Goal: Check status: Check status

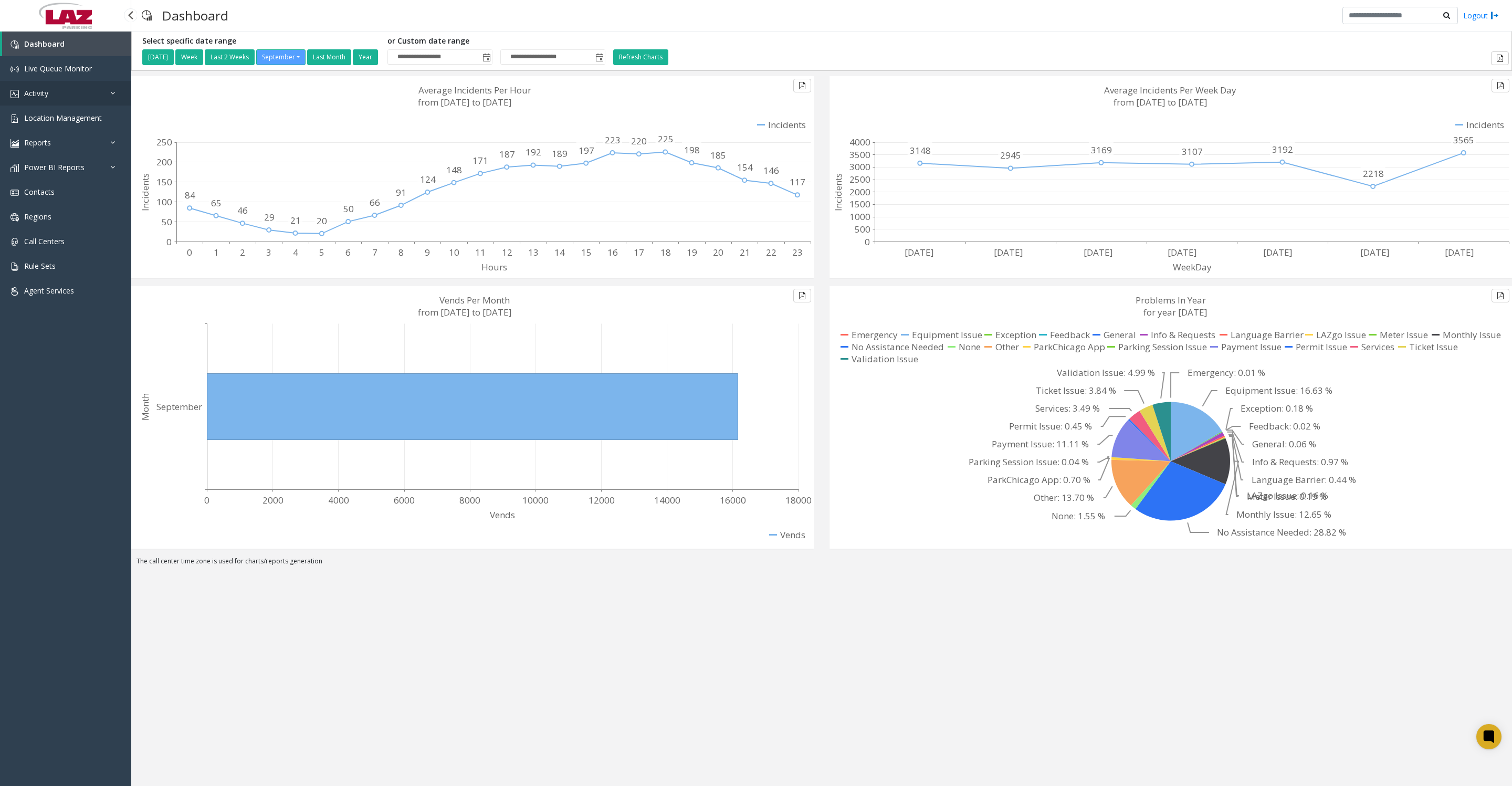
click at [66, 103] on link "Activity" at bounding box center [66, 93] width 131 height 24
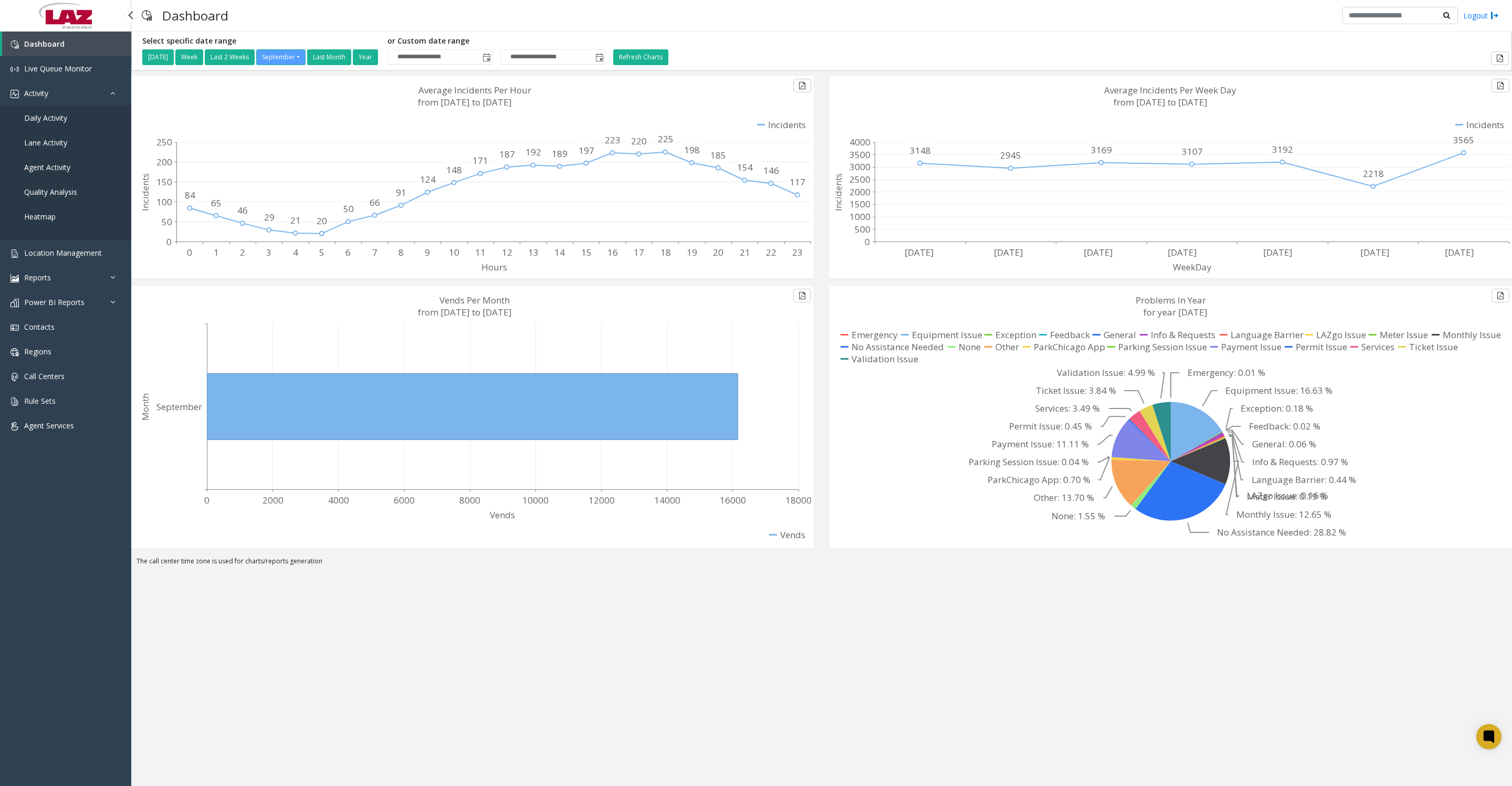
click at [62, 121] on span "Daily Activity" at bounding box center [46, 117] width 43 height 10
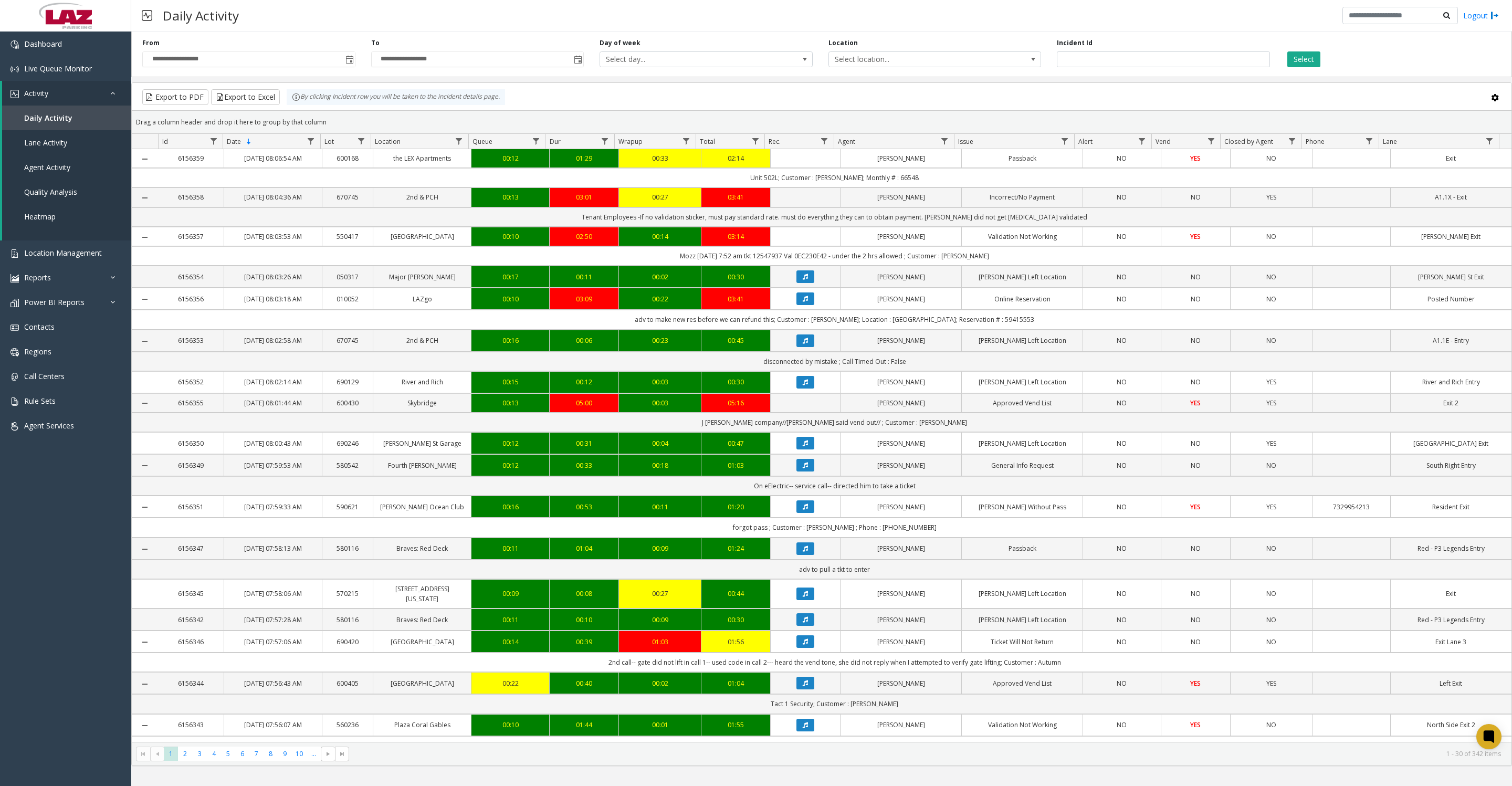
click at [344, 65] on span "Toggle popup" at bounding box center [349, 59] width 12 height 17
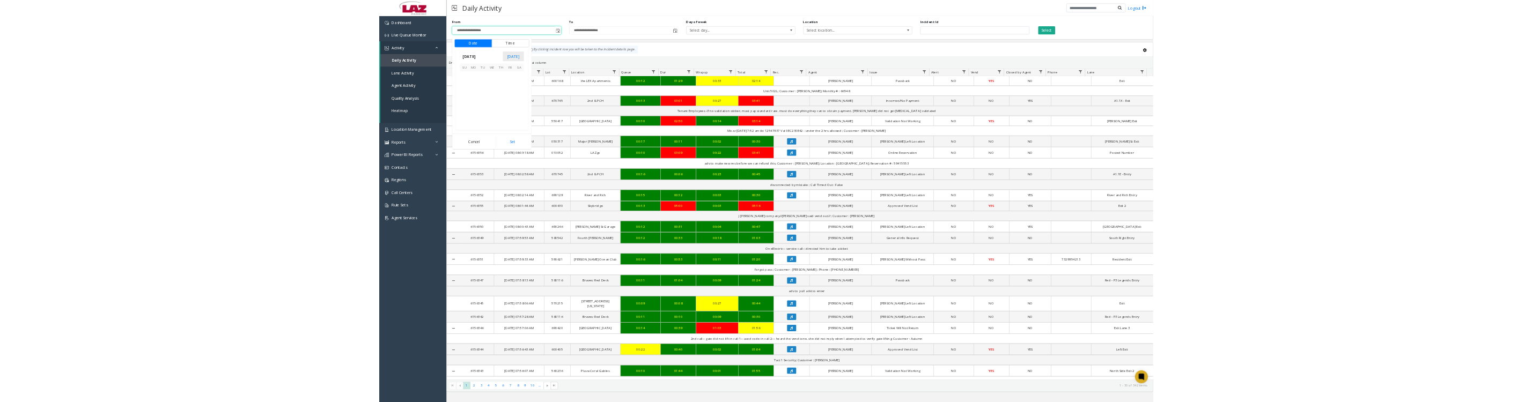
scroll to position [192392, 0]
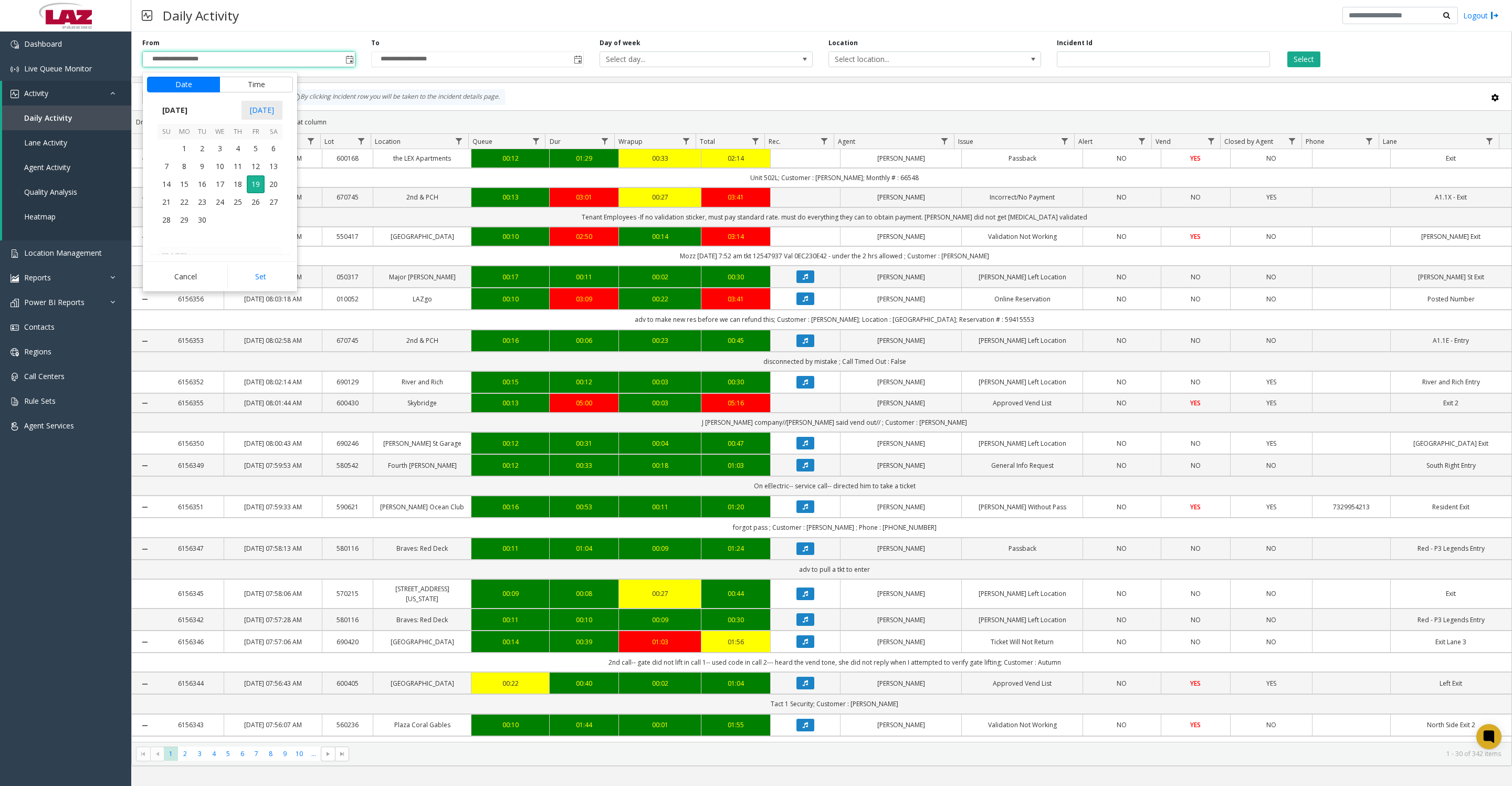
click at [187, 157] on span "1" at bounding box center [184, 149] width 18 height 18
click at [248, 280] on button "Set" at bounding box center [260, 277] width 67 height 23
type input "**********"
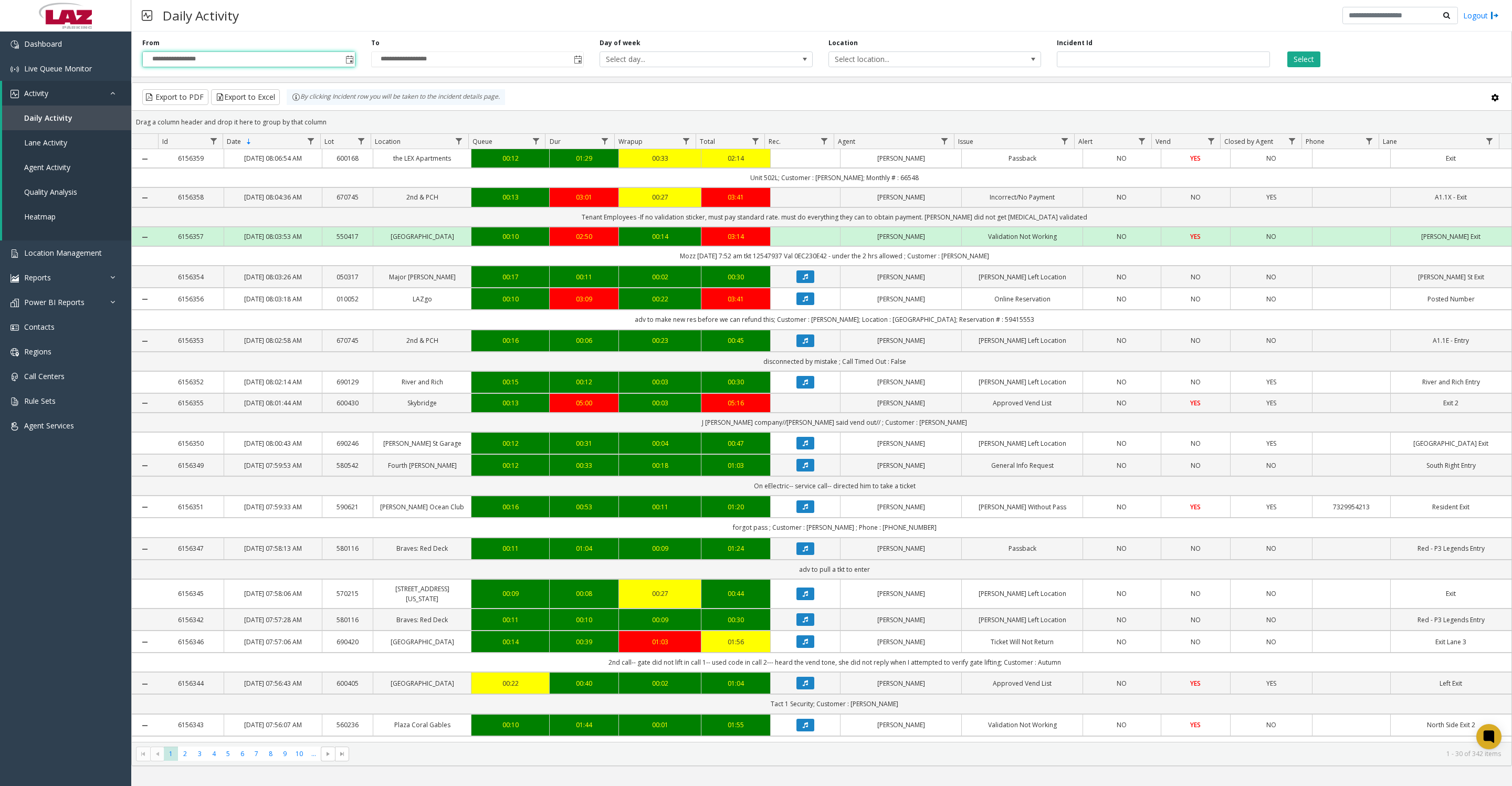
click at [1295, 59] on button "Select" at bounding box center [1304, 60] width 33 height 16
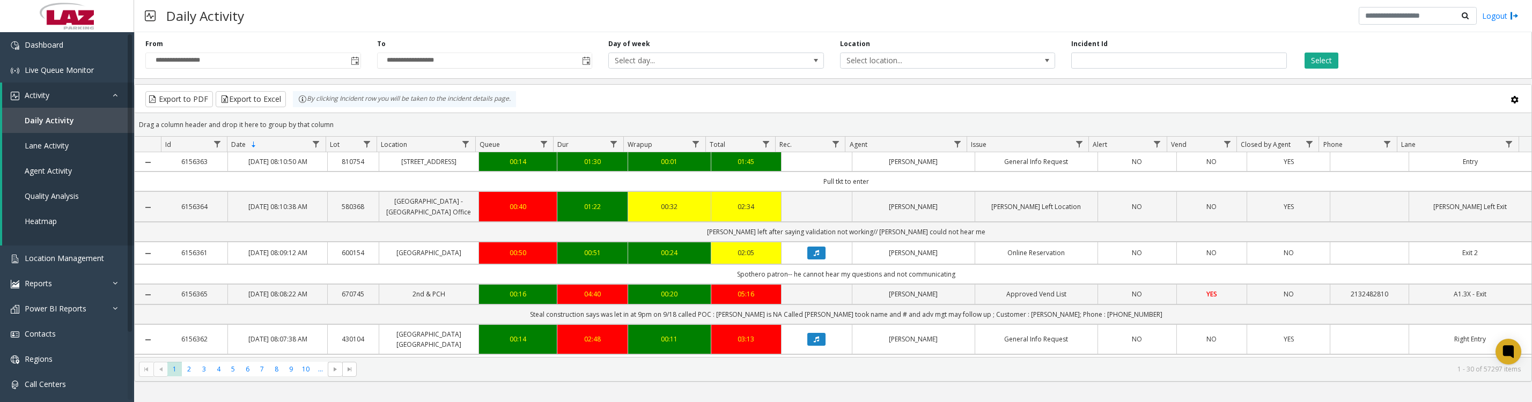
click at [858, 63] on span "Select location..." at bounding box center [926, 60] width 172 height 15
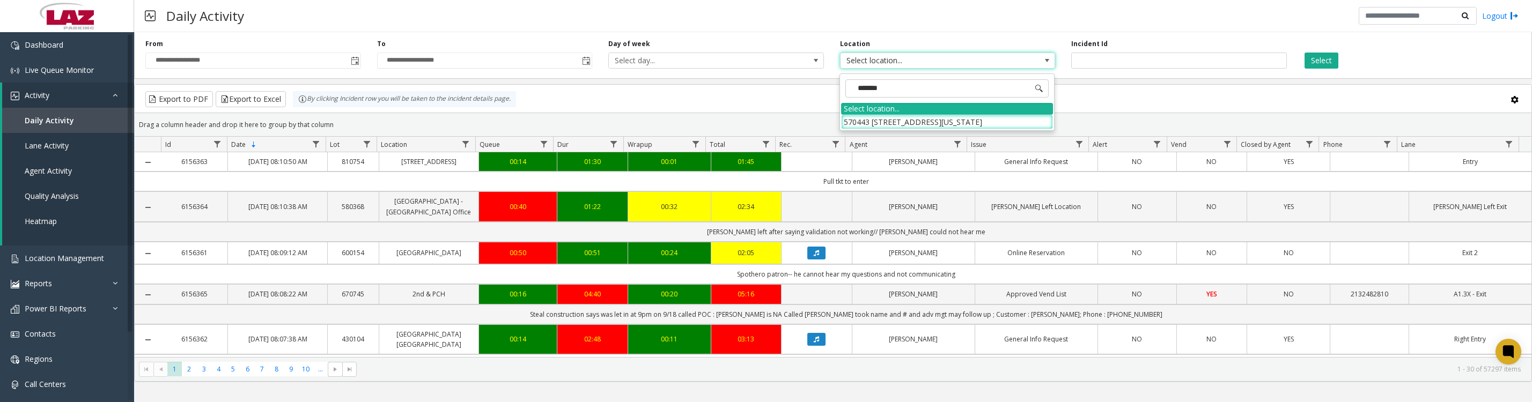
type input "********"
click at [864, 123] on li "570443 [STREET_ADDRESS][US_STATE]" at bounding box center [947, 122] width 212 height 14
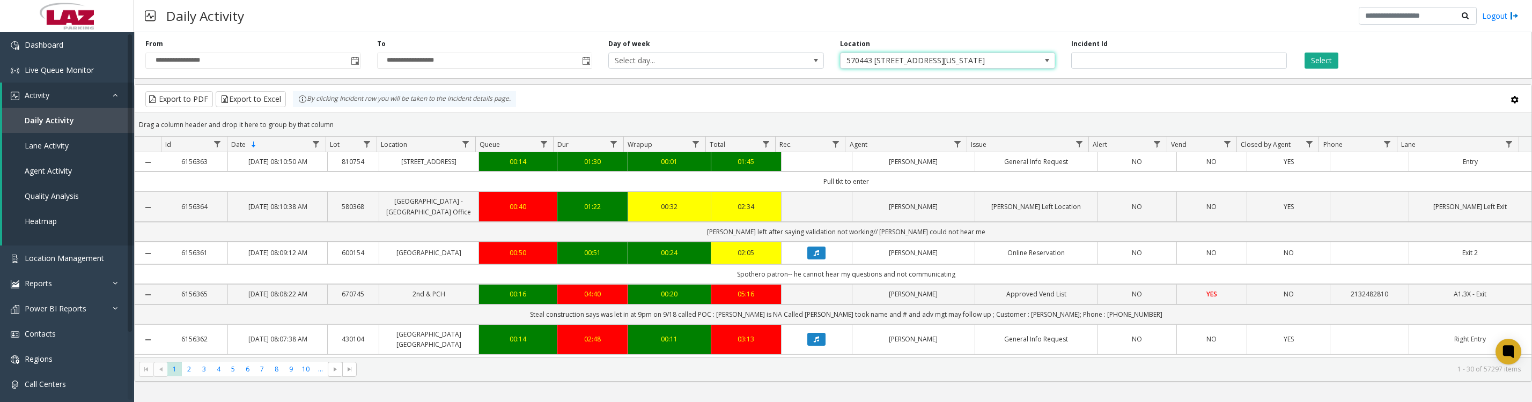
click at [1315, 65] on button "Select" at bounding box center [1321, 61] width 34 height 16
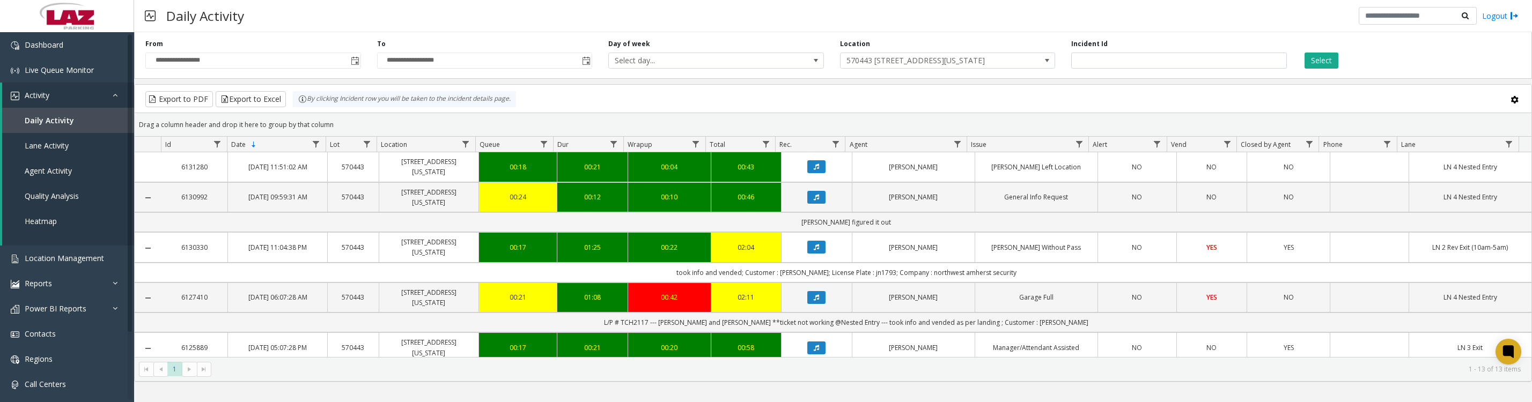
scroll to position [116, 0]
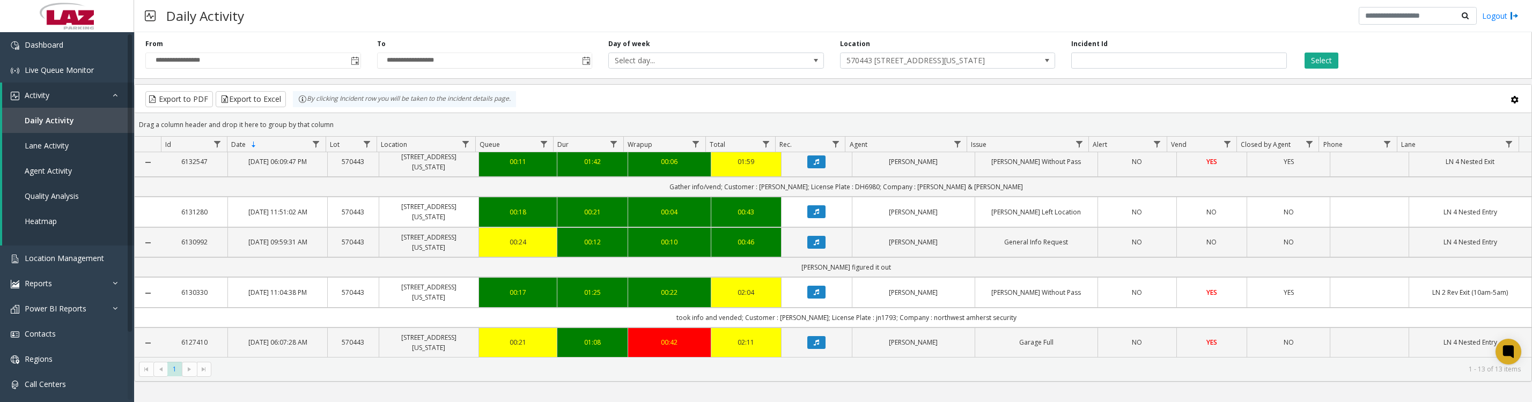
click at [814, 246] on icon "Data table" at bounding box center [816, 242] width 5 height 6
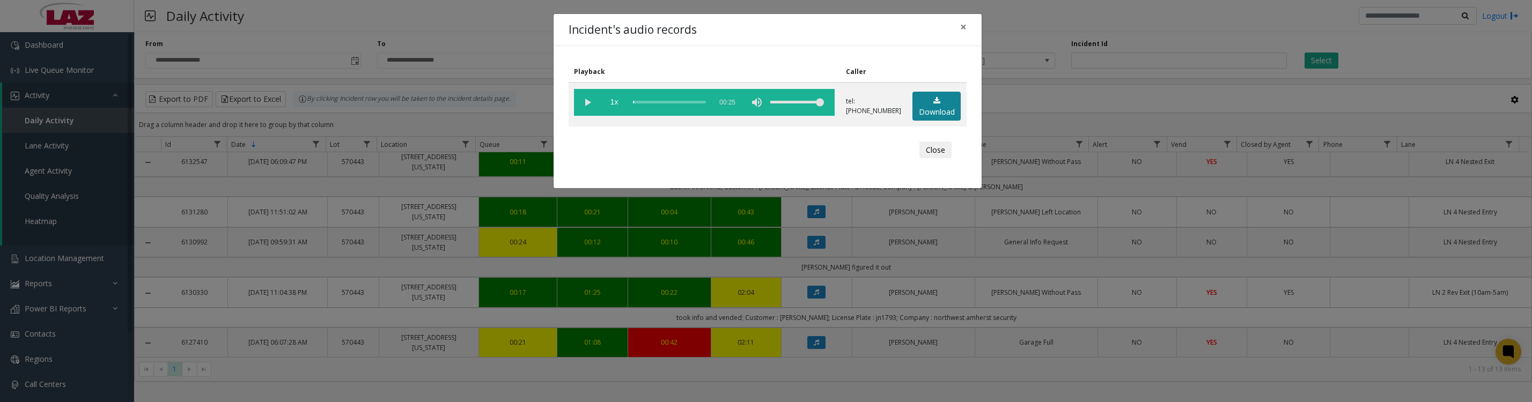
click at [933, 117] on link "Download" at bounding box center [936, 106] width 48 height 29
click at [578, 112] on vg-play-pause at bounding box center [587, 102] width 27 height 27
click at [586, 112] on vg-play-pause at bounding box center [587, 102] width 27 height 27
click at [584, 94] on vg-play-pause at bounding box center [587, 102] width 27 height 27
click at [930, 159] on button "Close" at bounding box center [935, 150] width 32 height 17
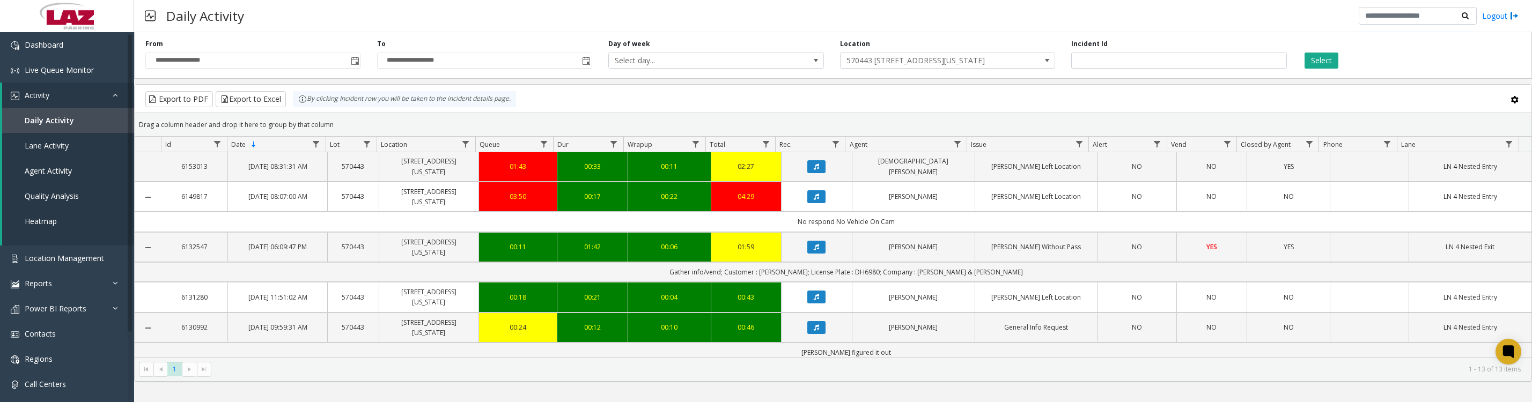
scroll to position [0, 0]
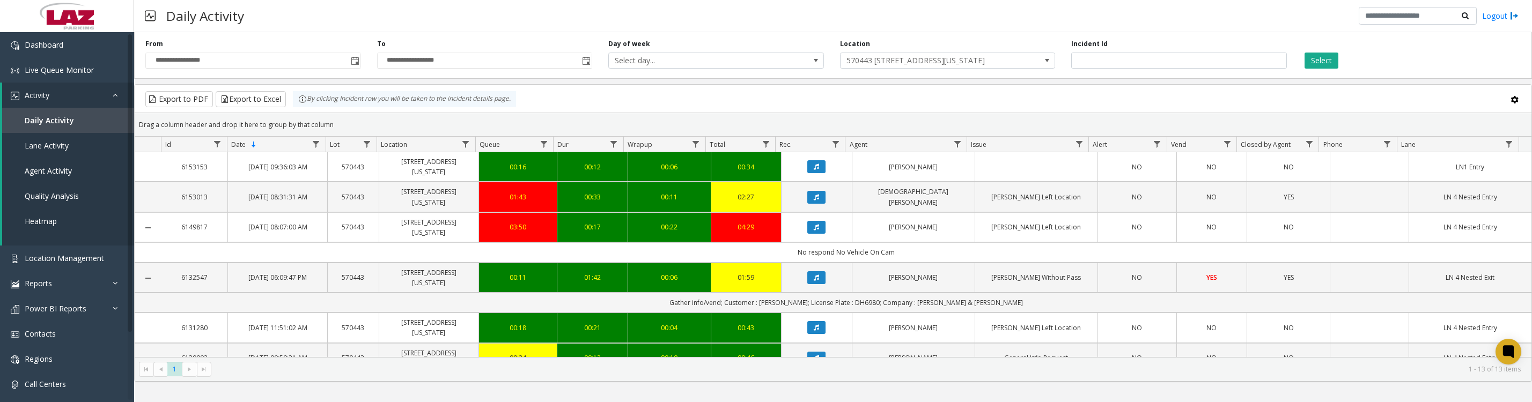
click at [863, 68] on span "570443 [STREET_ADDRESS][US_STATE]" at bounding box center [926, 60] width 172 height 15
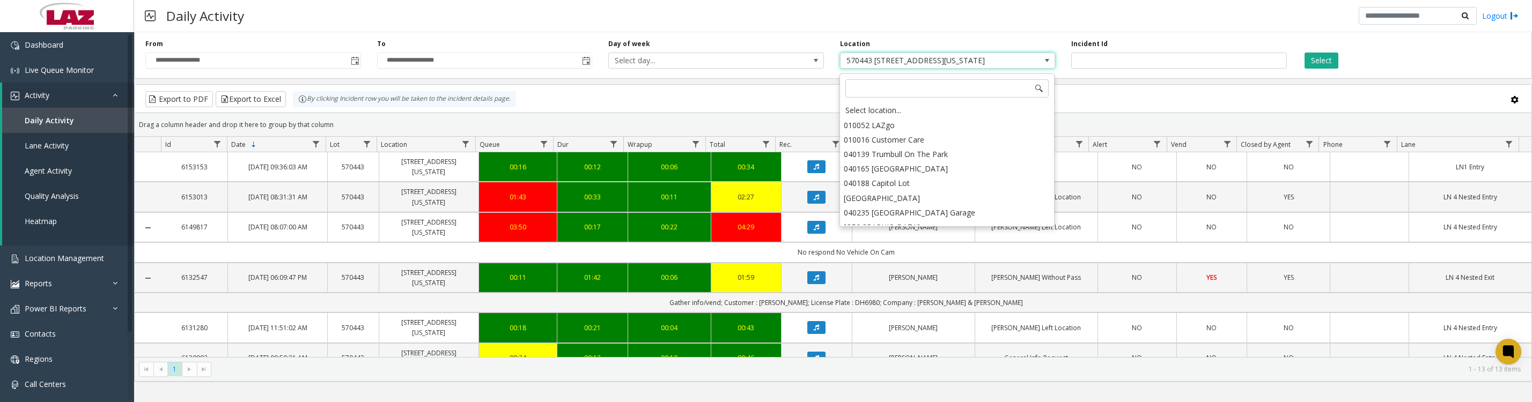
scroll to position [2276, 0]
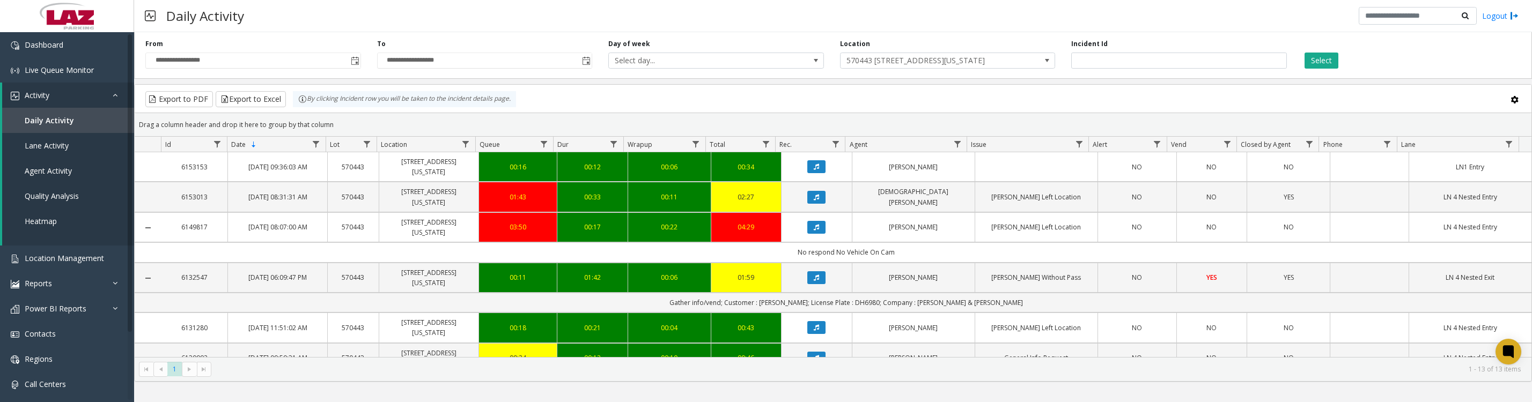
click at [980, 67] on span "570443 [STREET_ADDRESS][US_STATE]" at bounding box center [926, 60] width 172 height 15
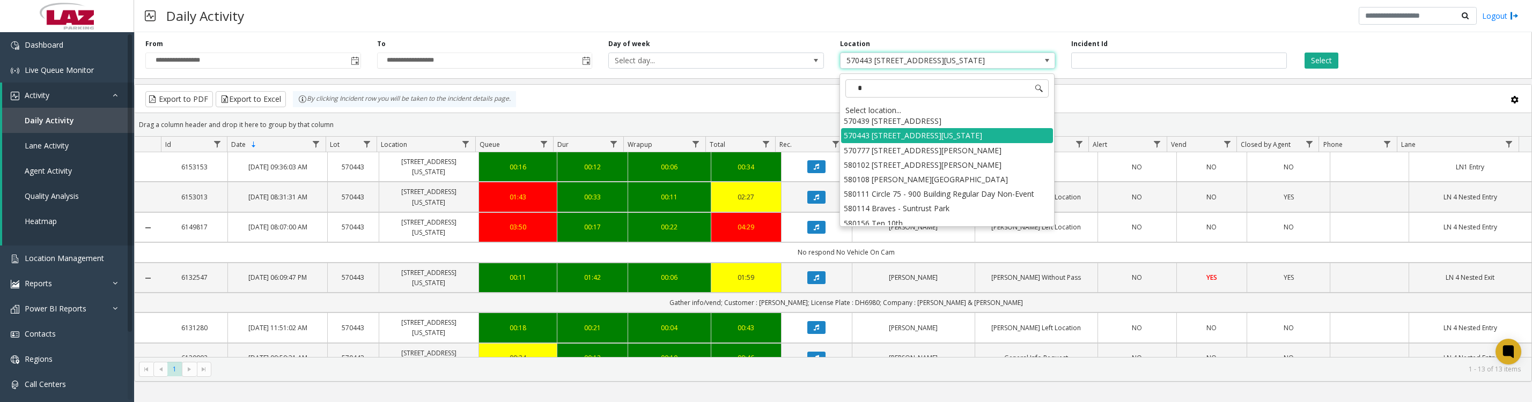
scroll to position [0, 0]
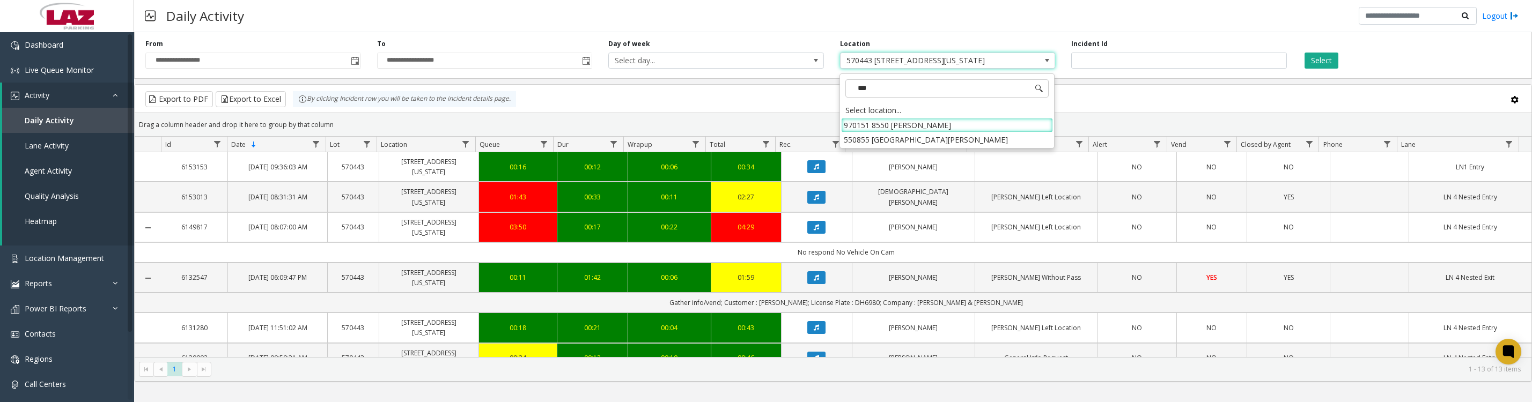
type input "****"
click at [861, 124] on li "970151 8550 [PERSON_NAME]" at bounding box center [947, 125] width 212 height 14
click at [1331, 57] on button "Select" at bounding box center [1321, 61] width 34 height 16
